Goal: Information Seeking & Learning: Learn about a topic

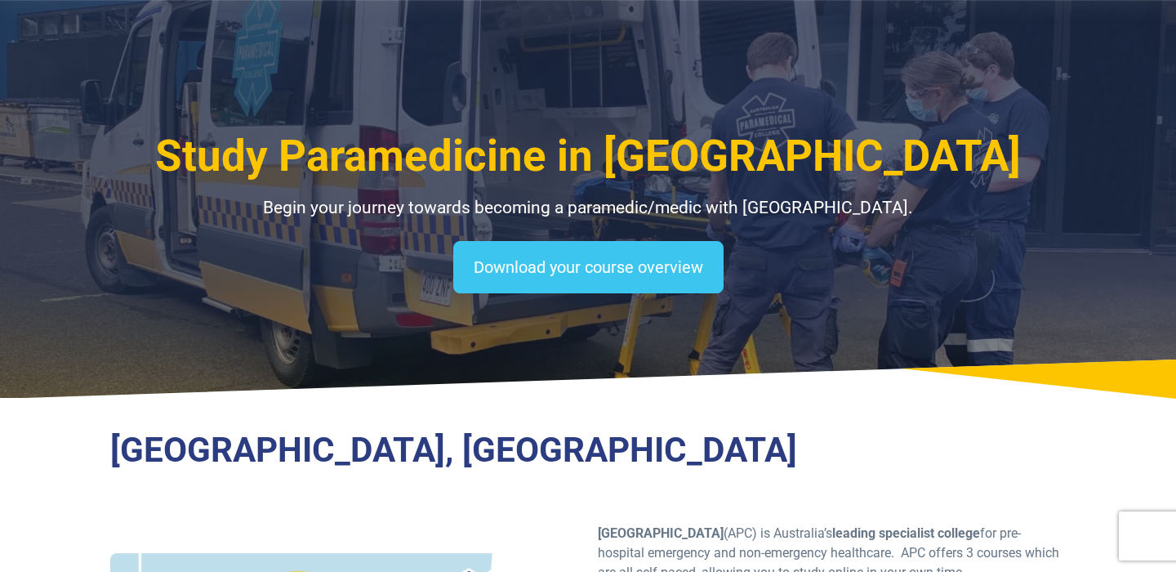
select select "**********"
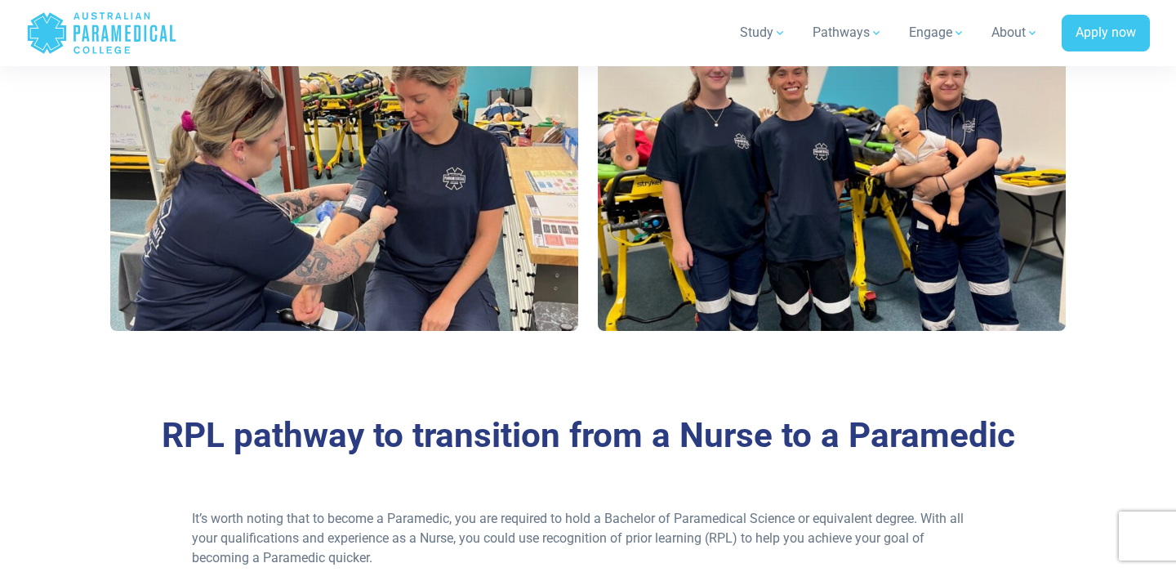
scroll to position [1320, 0]
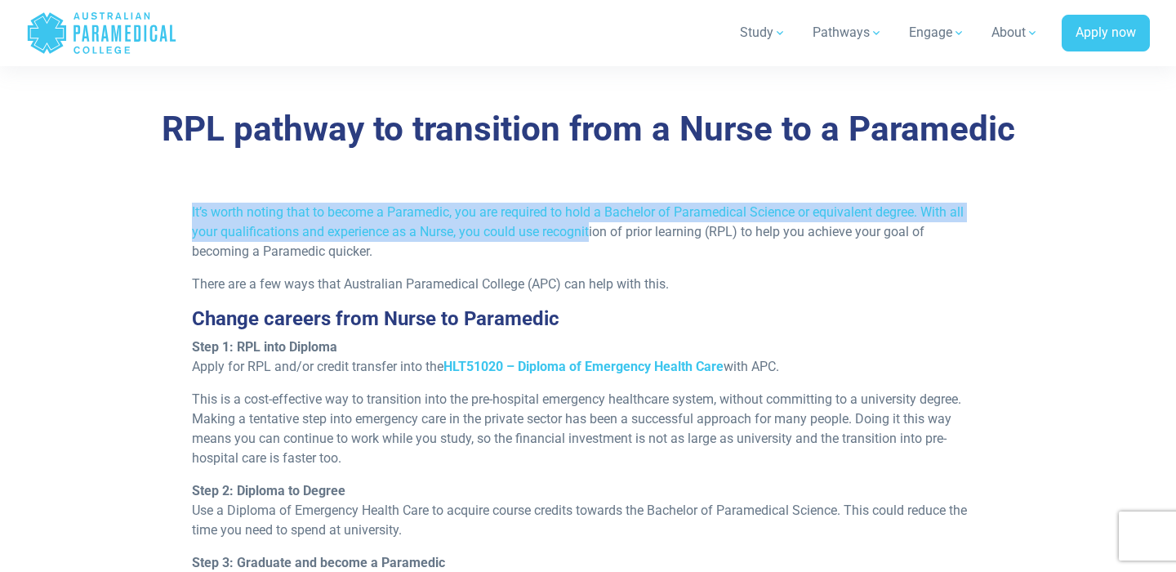
drag, startPoint x: 590, startPoint y: 223, endPoint x: 559, endPoint y: 186, distance: 48.6
click at [559, 186] on div "RPL pathway to transition from a Nurse to a Paramedic It’s worth noting that to…" at bounding box center [587, 494] width 1143 height 877
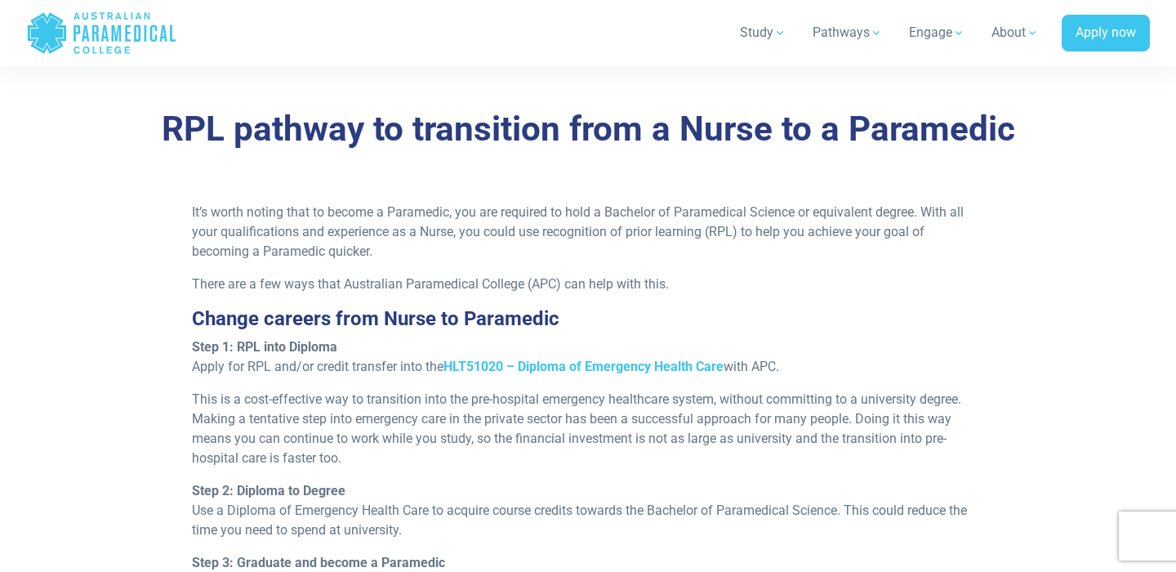
click at [568, 214] on p "It’s worth noting that to become a Paramedic, you are required to hold a Bachel…" at bounding box center [588, 232] width 793 height 59
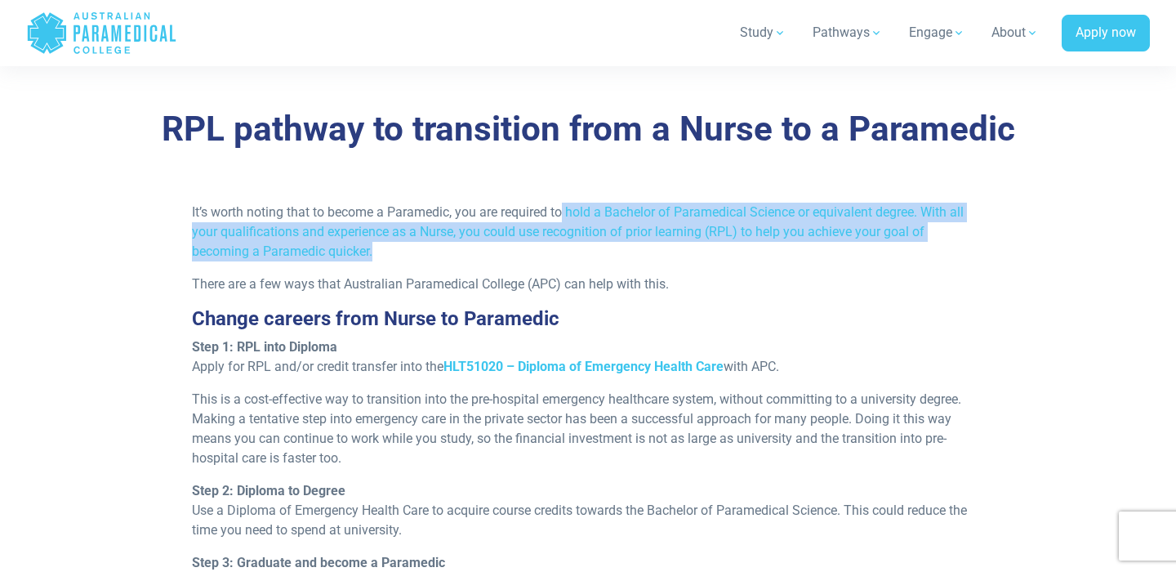
drag, startPoint x: 572, startPoint y: 254, endPoint x: 563, endPoint y: 214, distance: 41.2
click at [563, 214] on p "It’s worth noting that to become a Paramedic, you are required to hold a Bachel…" at bounding box center [588, 232] width 793 height 59
click at [577, 234] on p "It’s worth noting that to become a Paramedic, you are required to hold a Bachel…" at bounding box center [588, 232] width 793 height 59
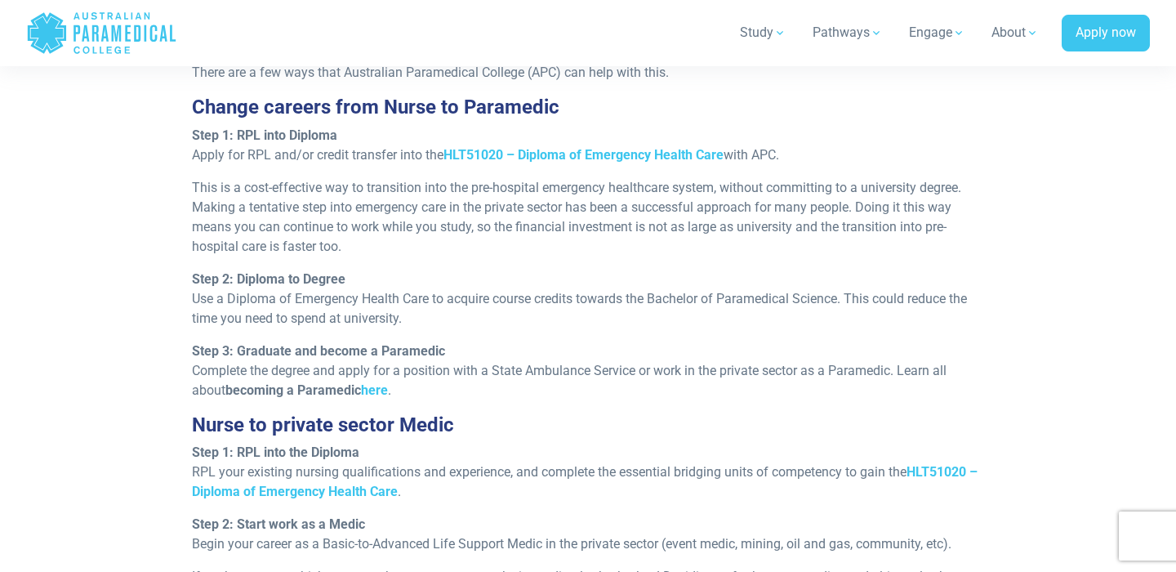
scroll to position [1533, 0]
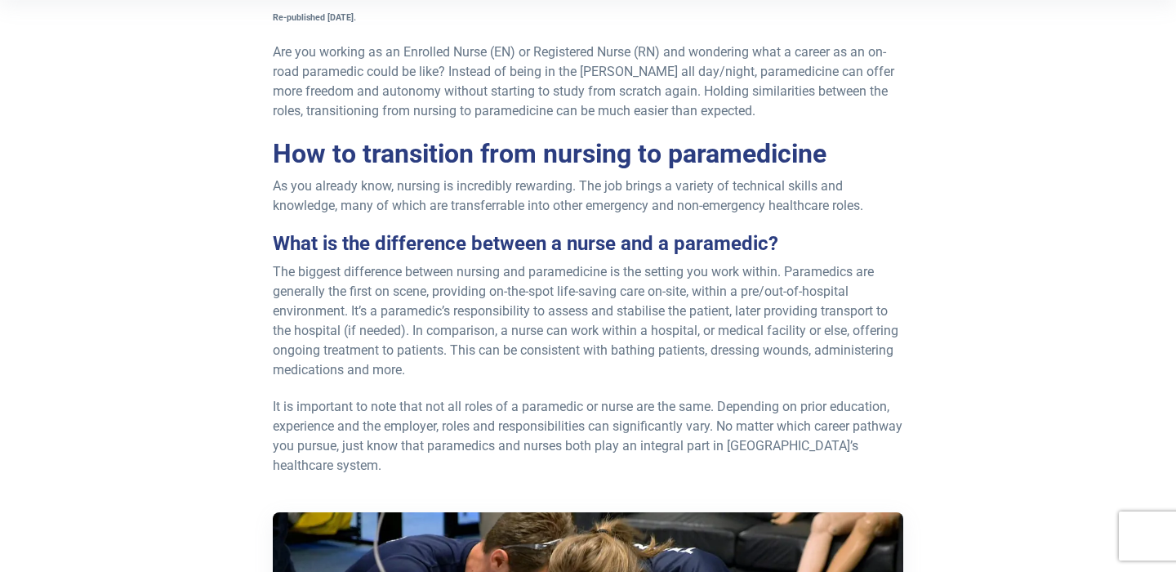
scroll to position [361, 0]
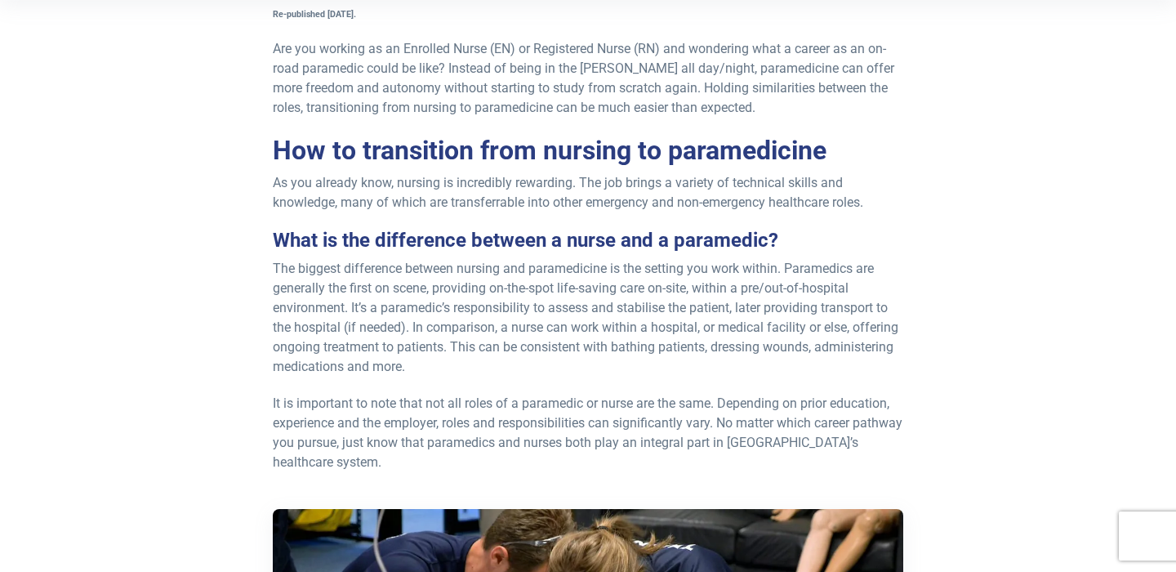
click at [724, 194] on p "As you already know, nursing is incredibly rewarding. The job brings a variety …" at bounding box center [588, 192] width 630 height 39
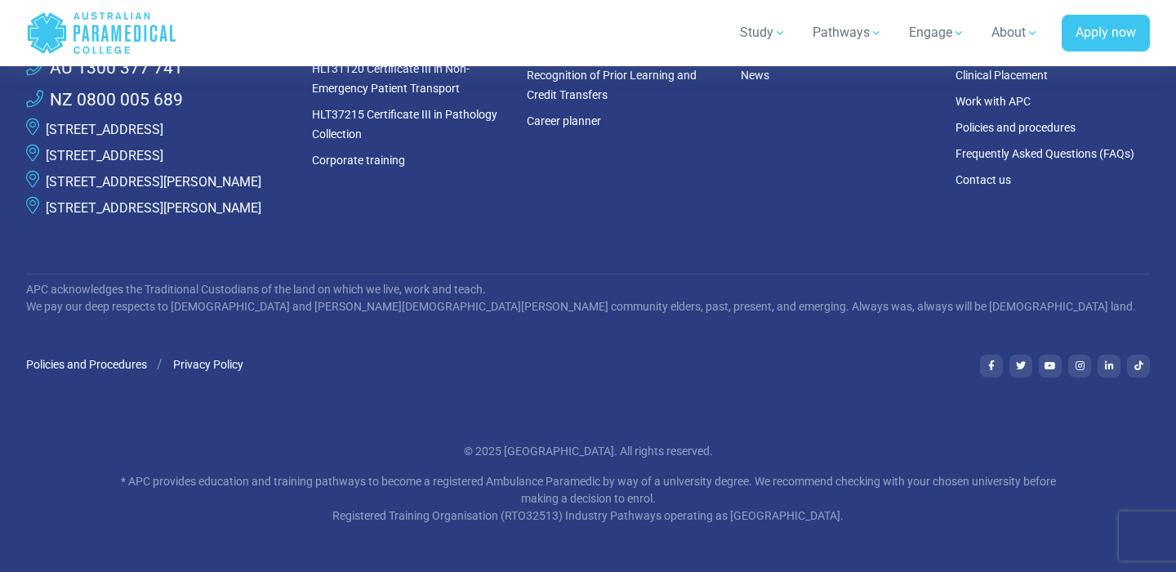
scroll to position [3991, 0]
